Goal: Find specific page/section: Locate a particular part of the current website

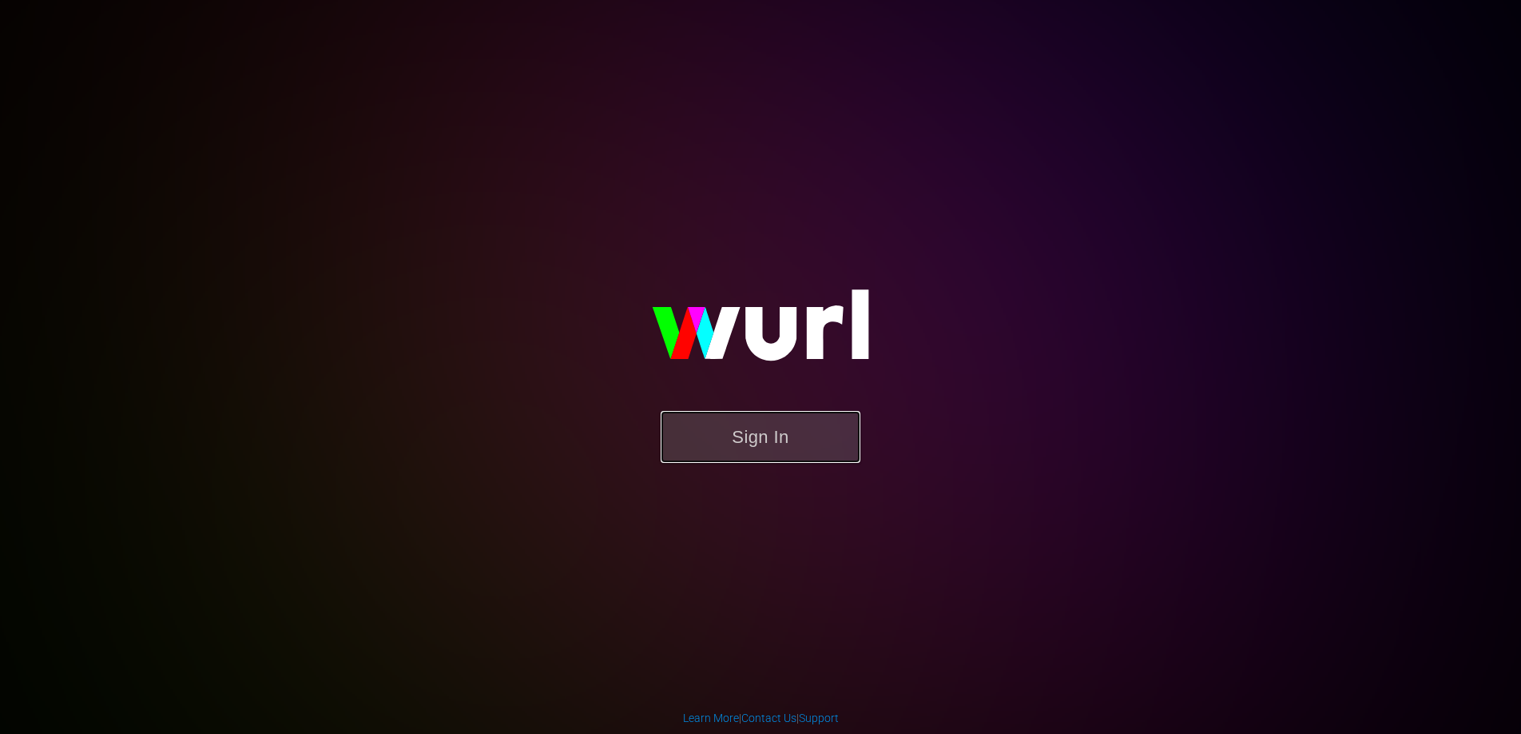
click at [742, 437] on button "Sign In" at bounding box center [761, 437] width 200 height 52
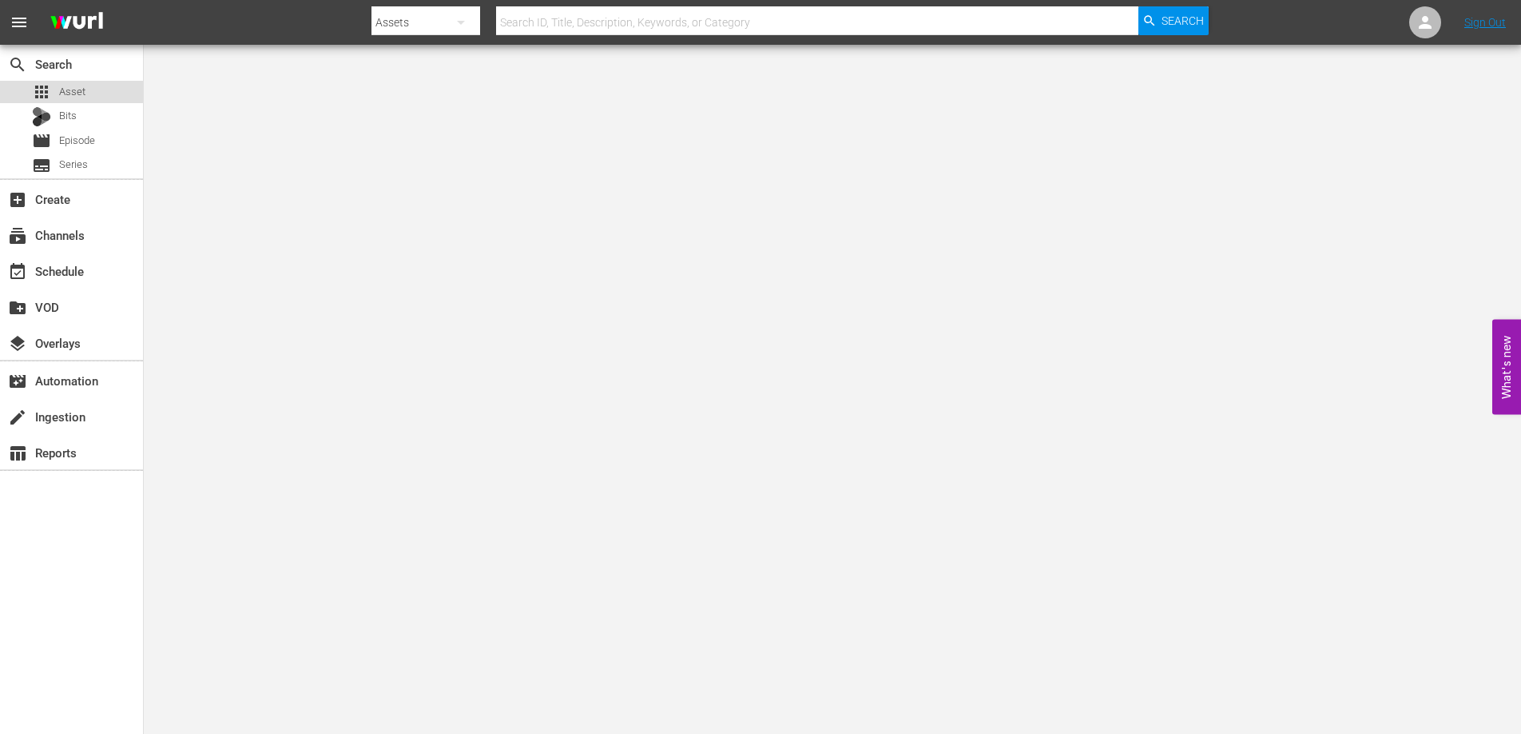
click at [70, 84] on span "Asset" at bounding box center [72, 92] width 26 height 16
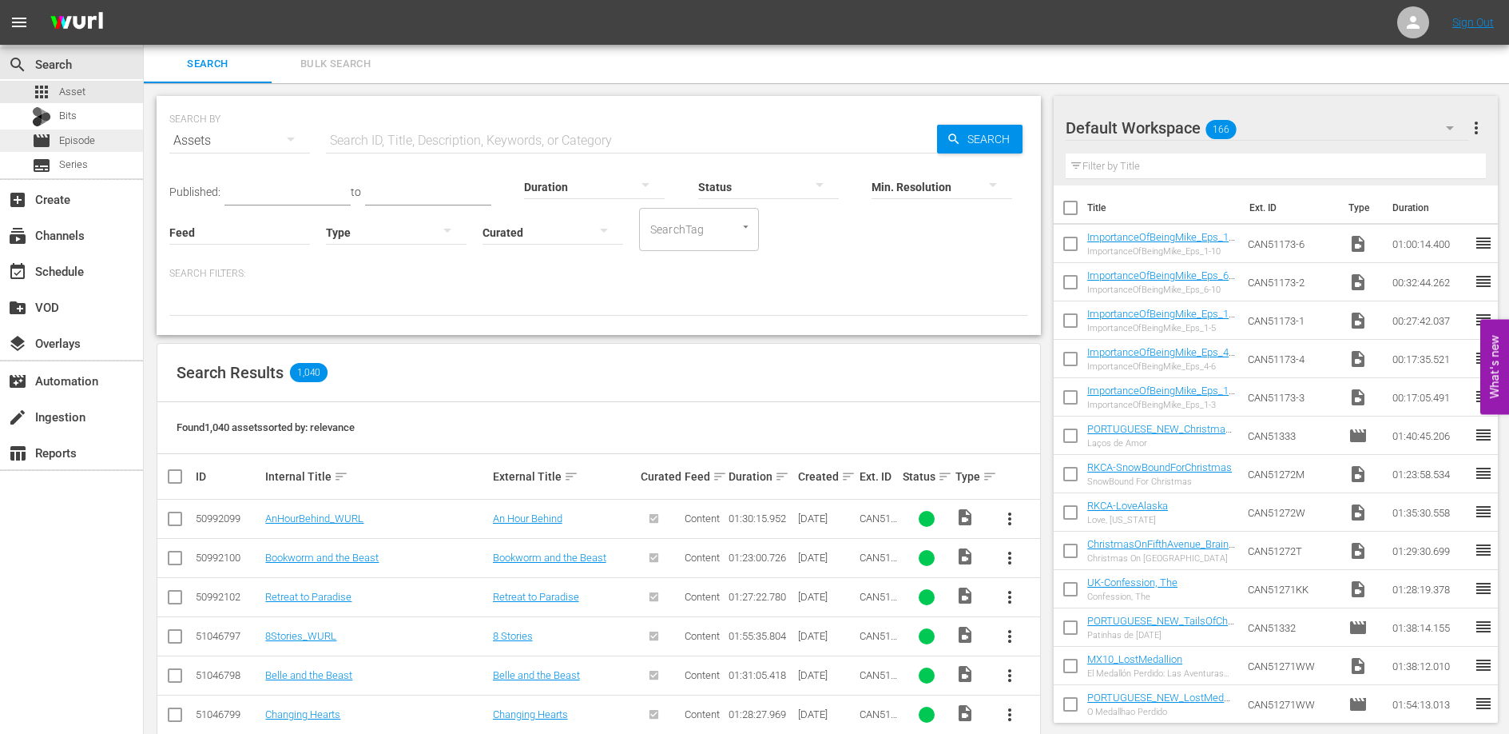
click at [81, 138] on span "Episode" at bounding box center [77, 141] width 36 height 16
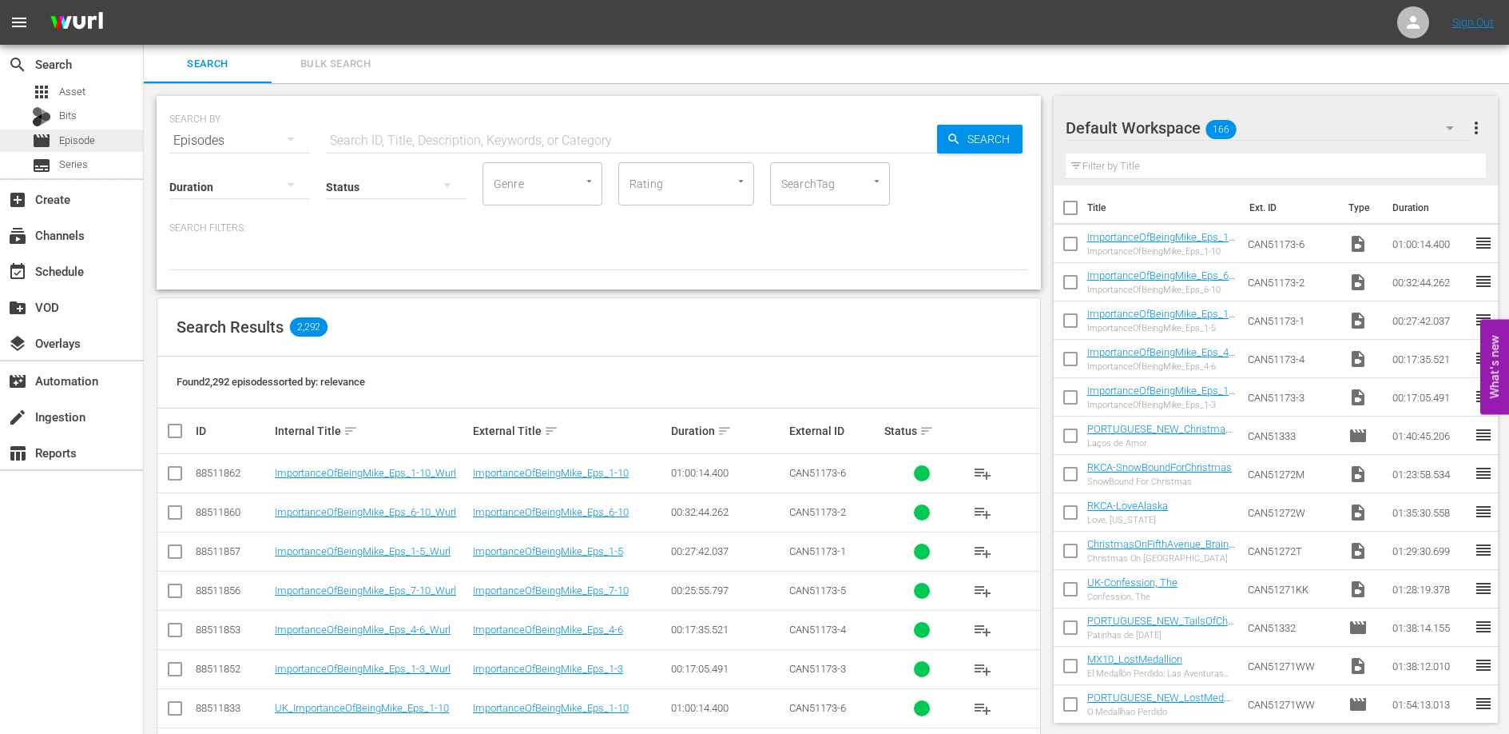
click at [88, 138] on span "Episode" at bounding box center [77, 141] width 36 height 16
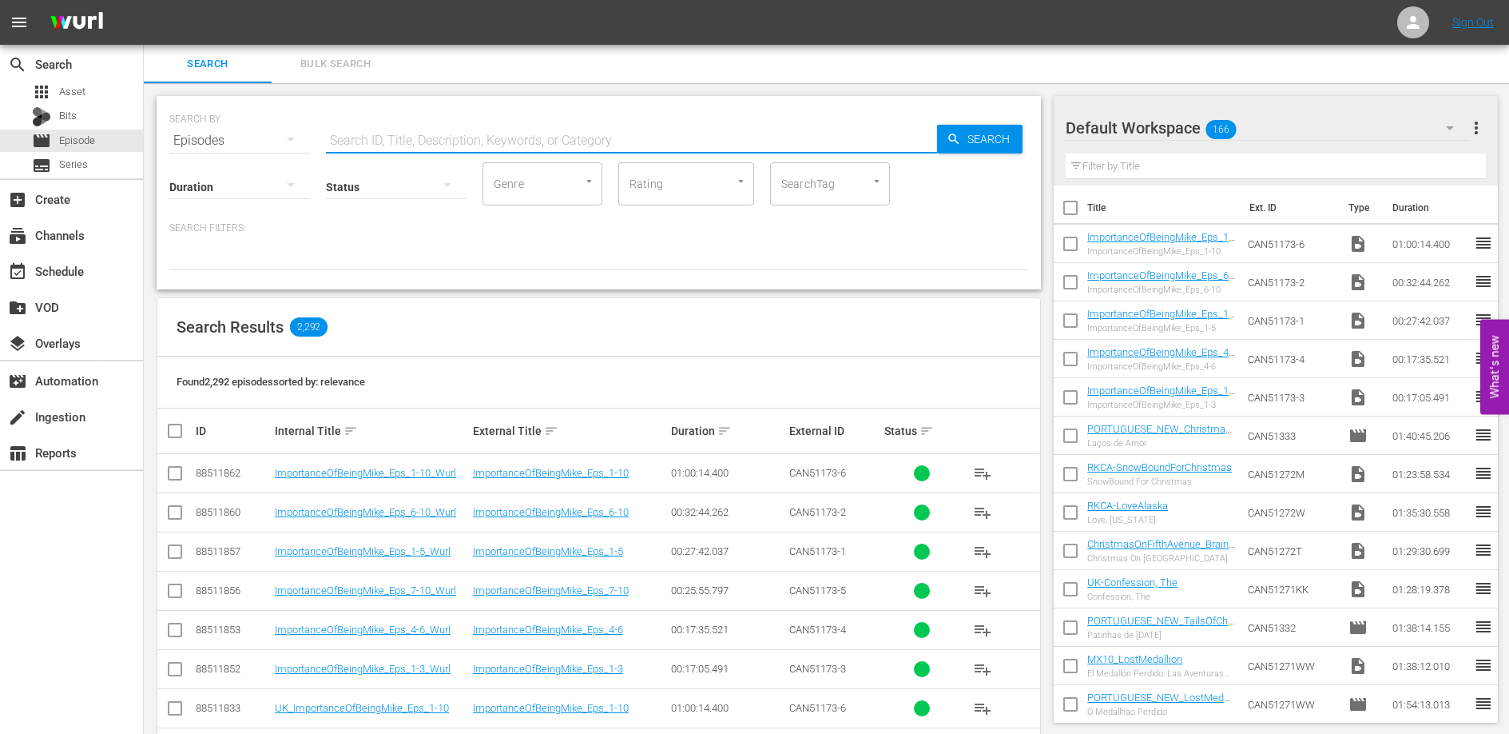
click at [445, 133] on input "text" at bounding box center [631, 140] width 611 height 38
click at [662, 294] on div "SEARCH BY Search By Episodes Search ID, Title, Description, Keywords, or Catego…" at bounding box center [599, 694] width 910 height 1222
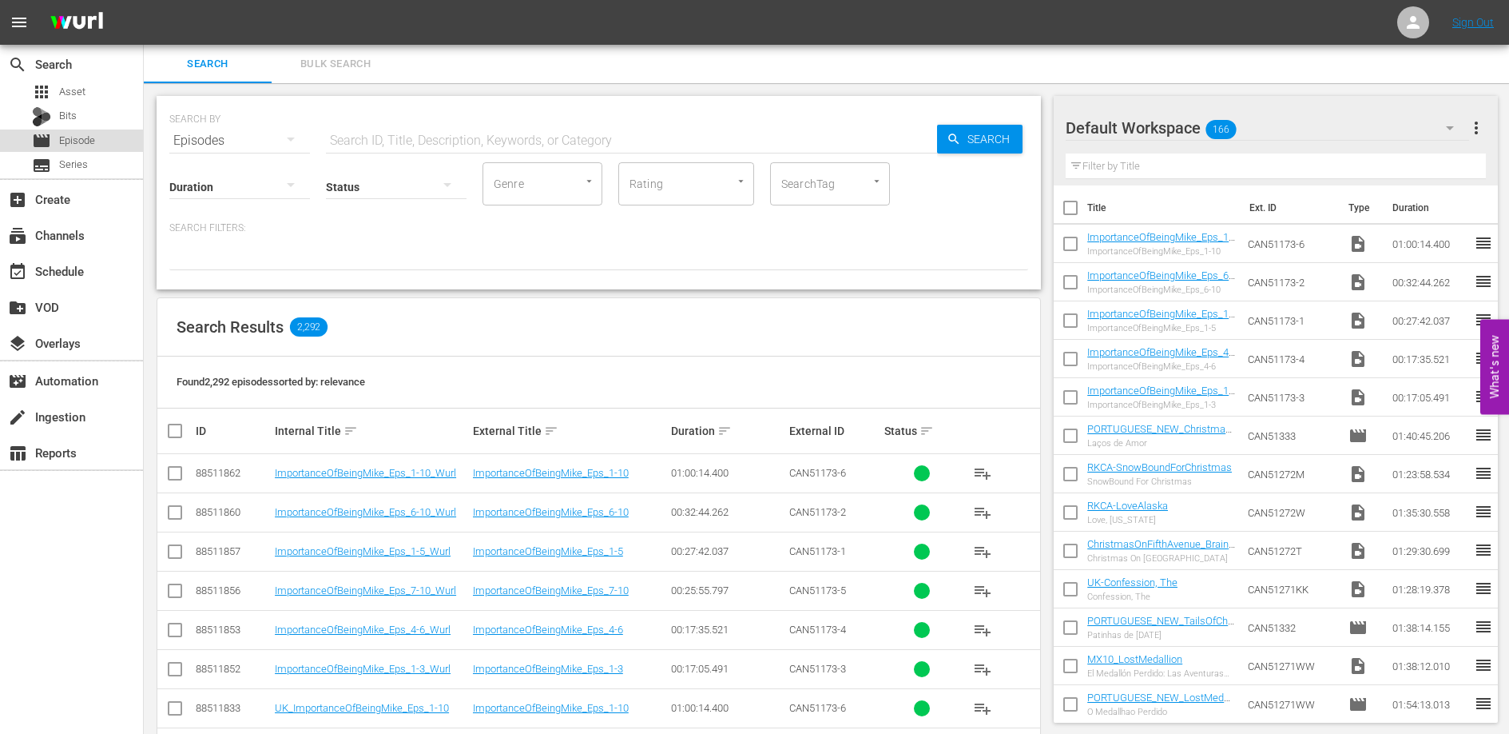
click at [84, 136] on span "Episode" at bounding box center [77, 141] width 36 height 16
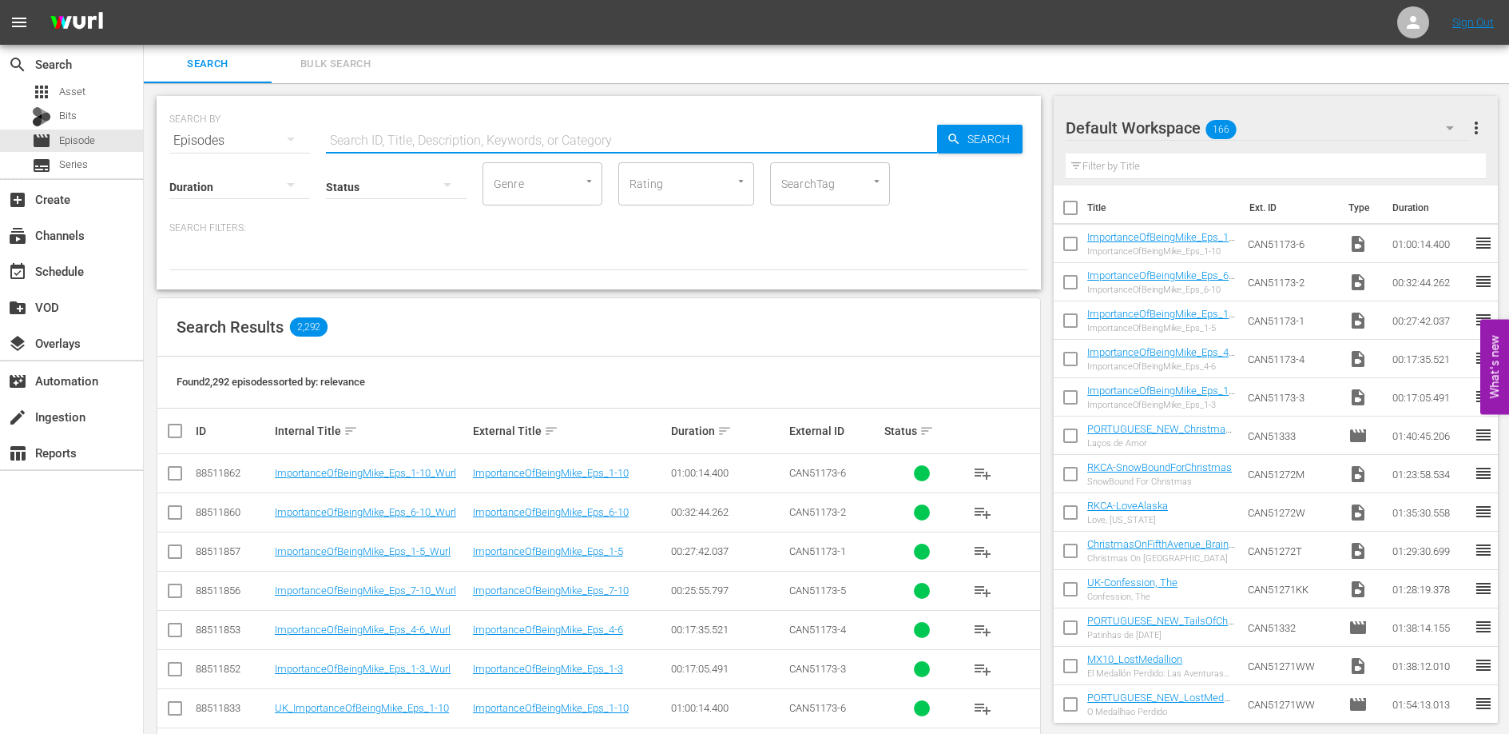
click at [429, 127] on input "text" at bounding box center [631, 140] width 611 height 38
click at [428, 125] on input "text" at bounding box center [631, 140] width 611 height 38
type input "Spanish Importance"
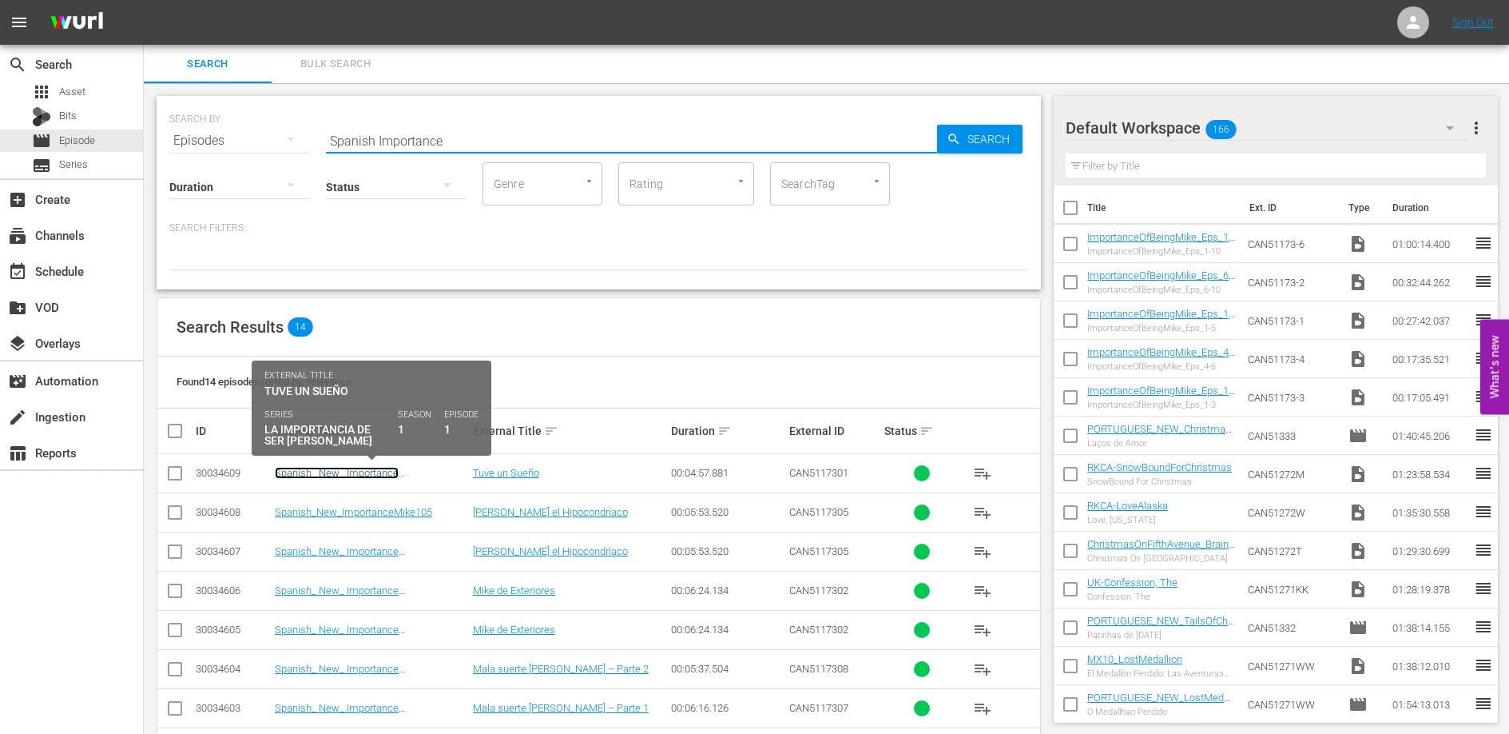
click at [372, 476] on link "Spanish_ New_ Importance [PERSON_NAME] 101" at bounding box center [337, 479] width 124 height 24
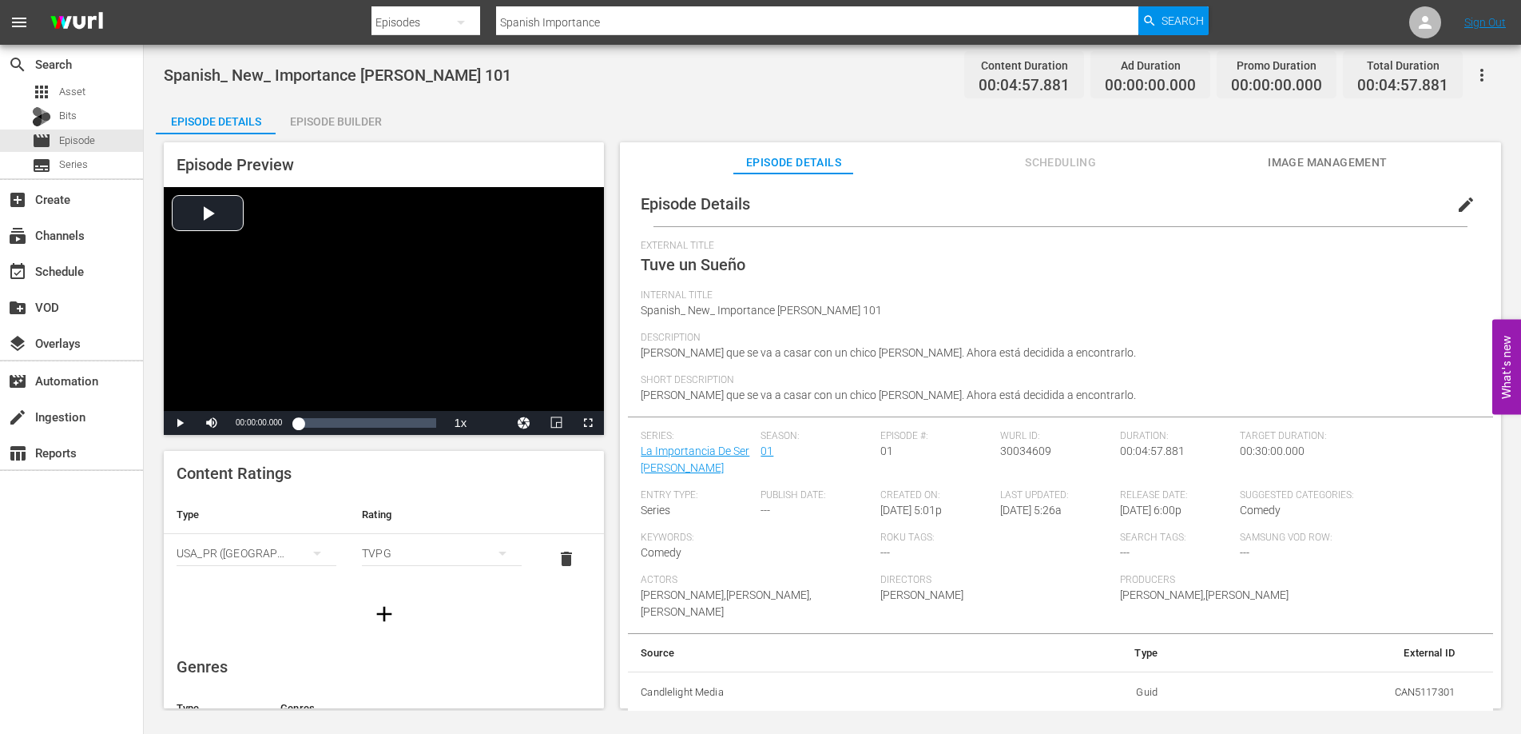
click at [610, 105] on div "Episode Details Episode Builder Episode Preview Video Player is loading. Play V…" at bounding box center [833, 411] width 1354 height 618
